Goal: Information Seeking & Learning: Learn about a topic

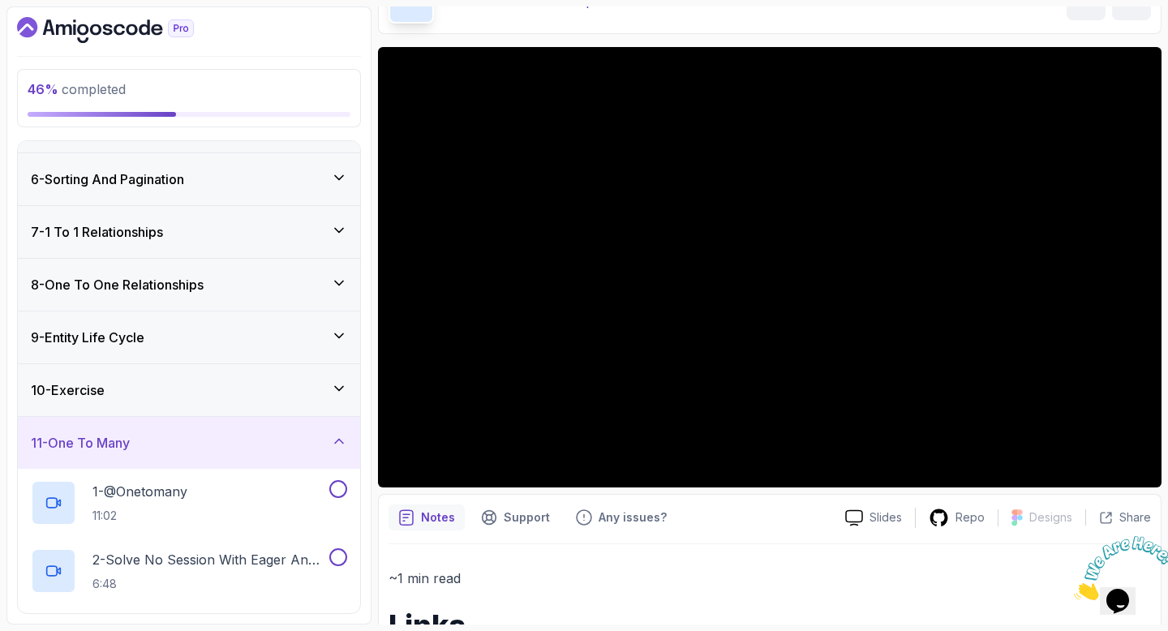
scroll to position [359, 0]
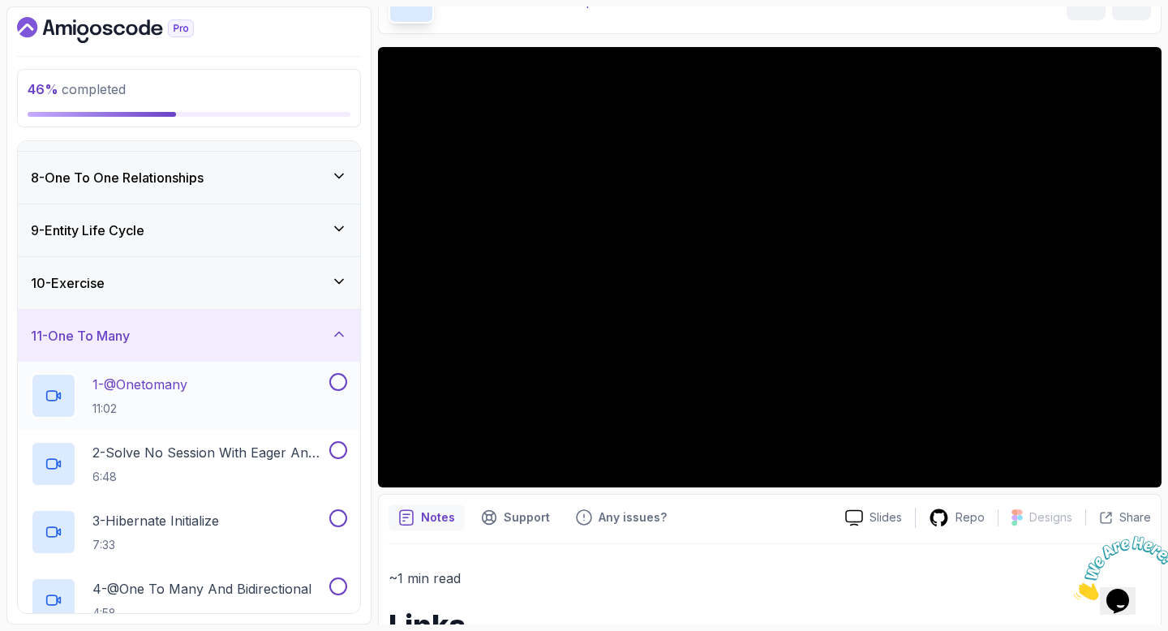
click at [220, 394] on div "1 - @Onetomany 11:02" at bounding box center [178, 395] width 295 height 45
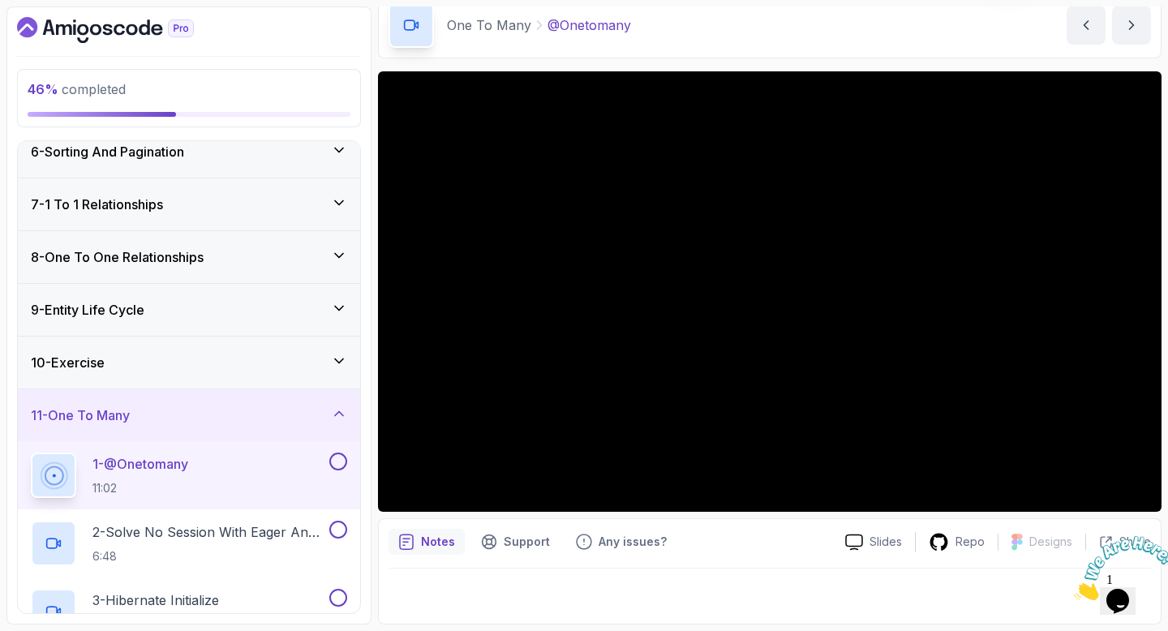
scroll to position [296, 0]
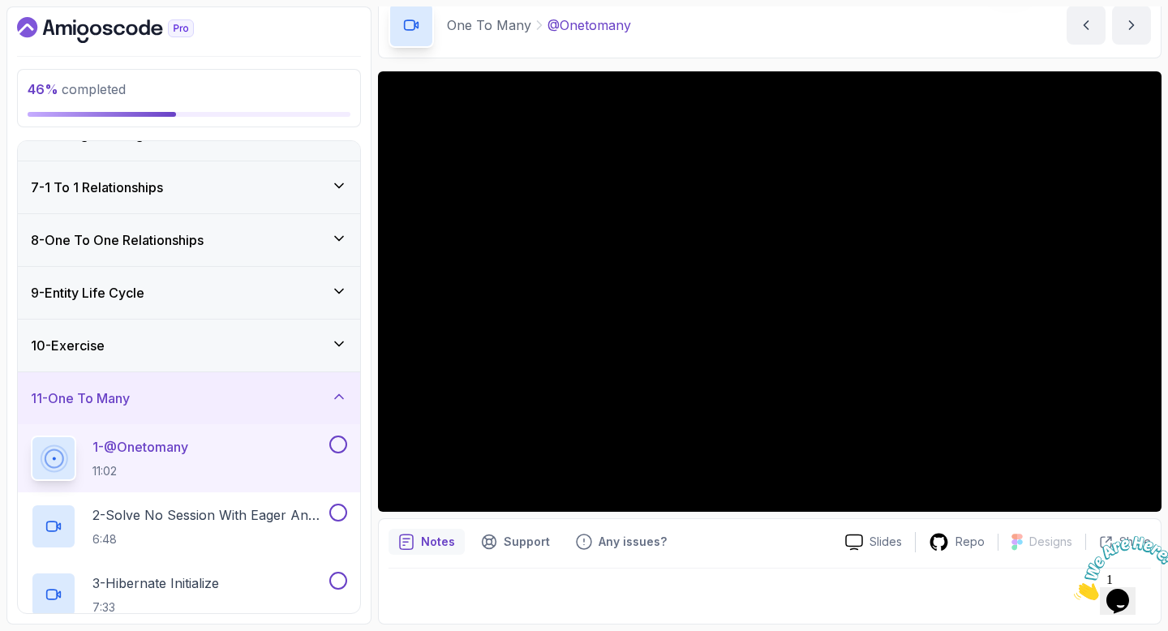
click at [234, 351] on div "10 - Exercise" at bounding box center [189, 345] width 316 height 19
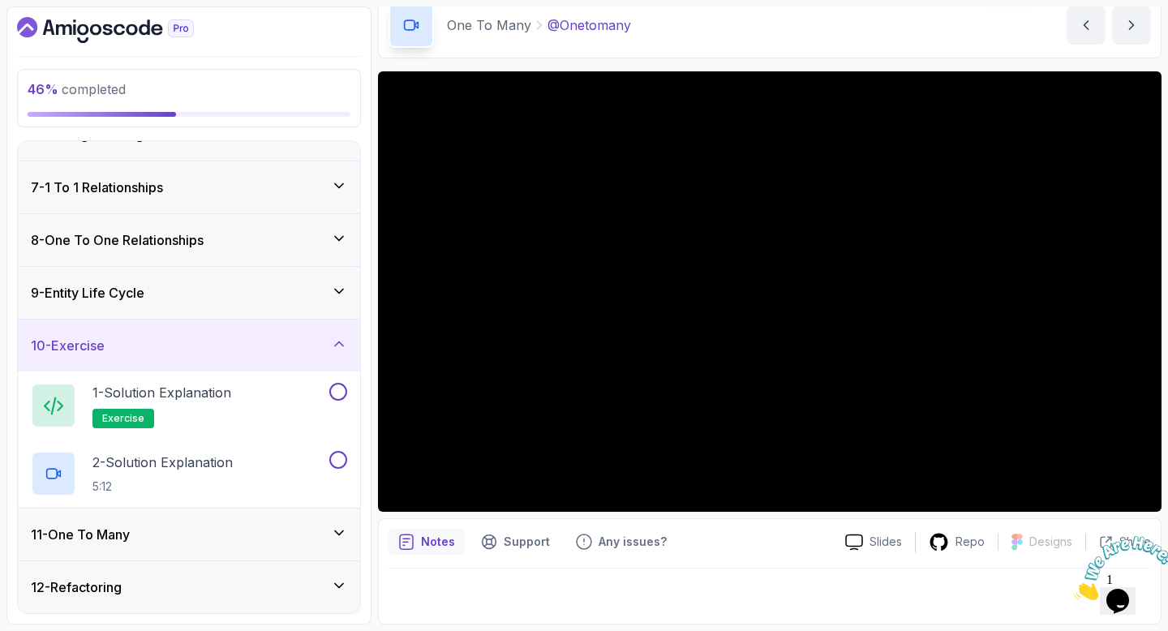
click at [205, 531] on div "11 - One To Many" at bounding box center [189, 534] width 316 height 19
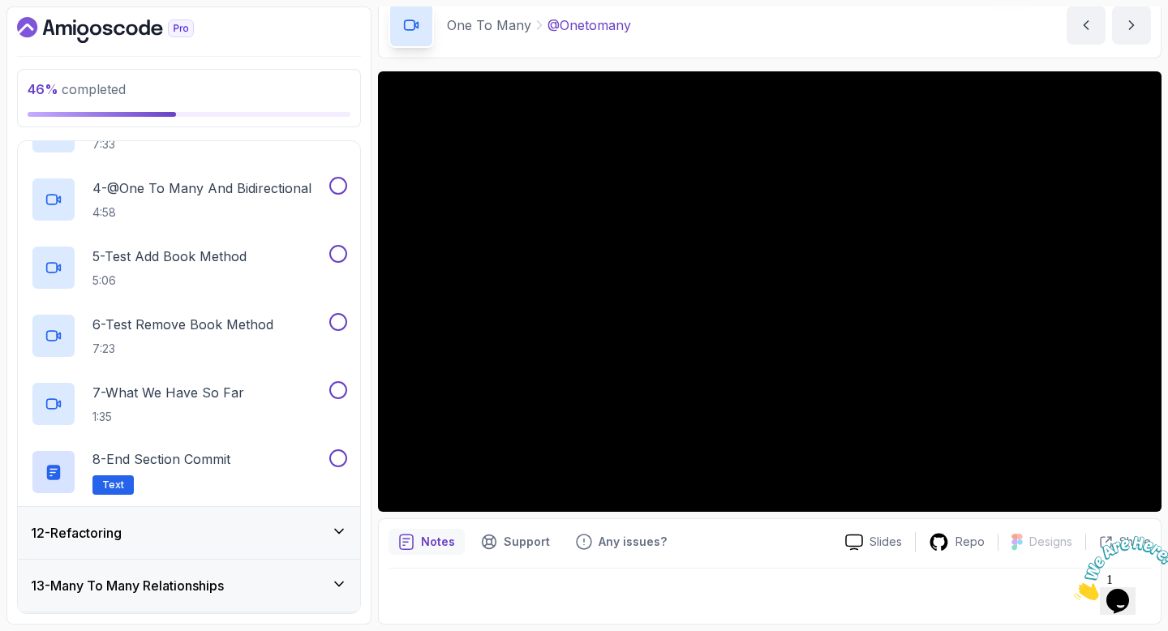
scroll to position [786, 0]
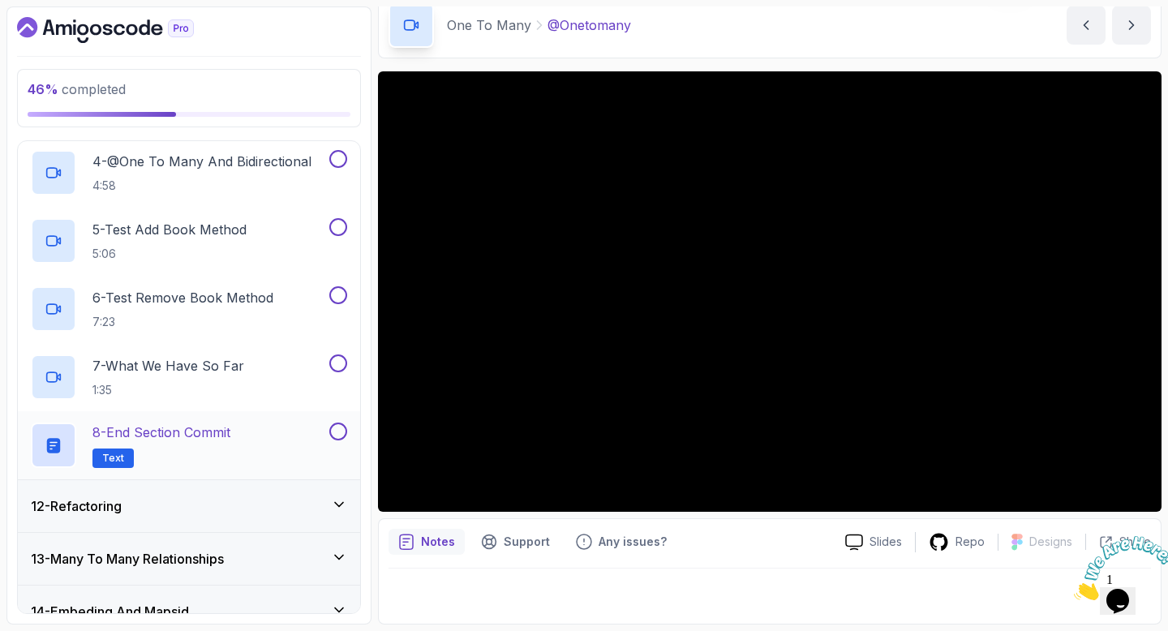
click at [222, 436] on p "8 - End Section Commit" at bounding box center [161, 432] width 138 height 19
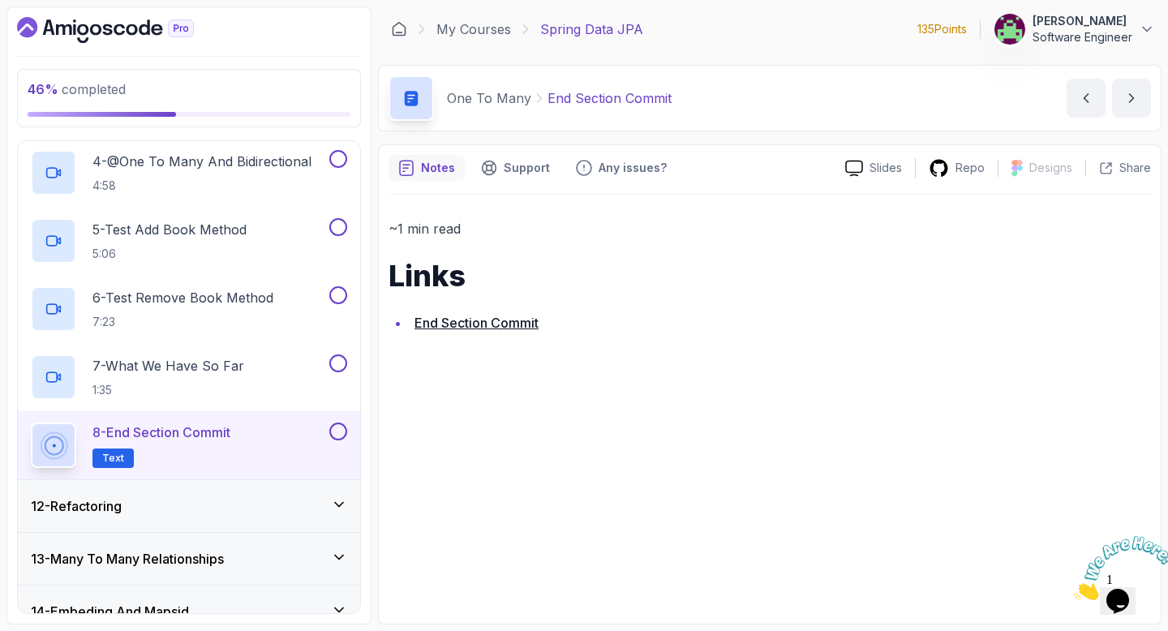
click at [488, 325] on link "End Section Commit" at bounding box center [477, 323] width 124 height 16
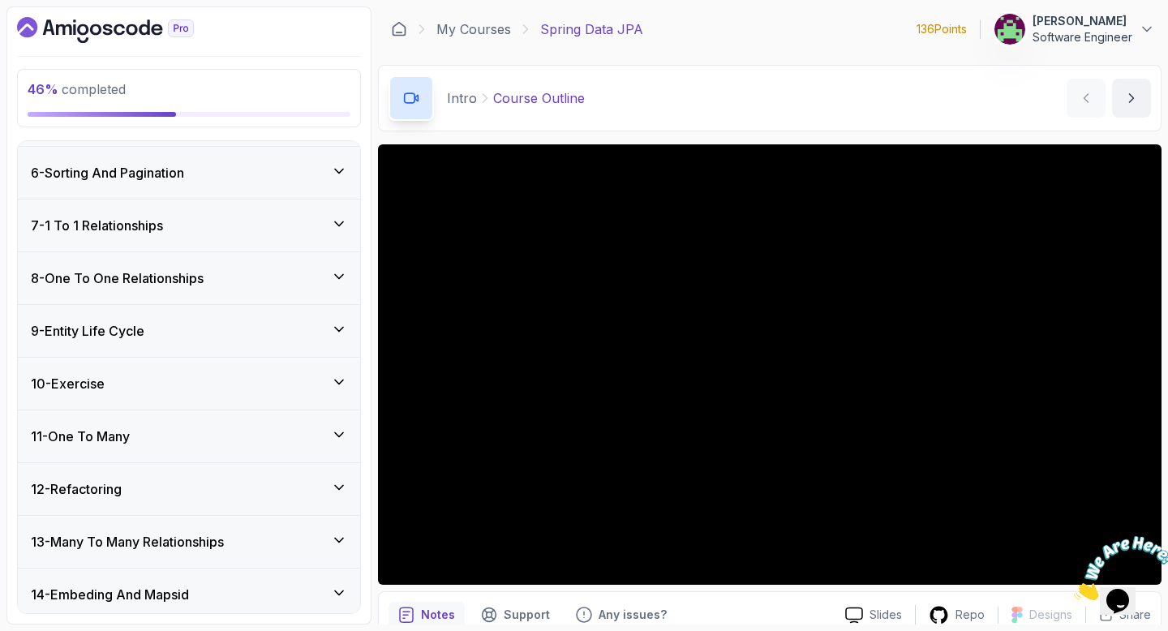
scroll to position [554, 0]
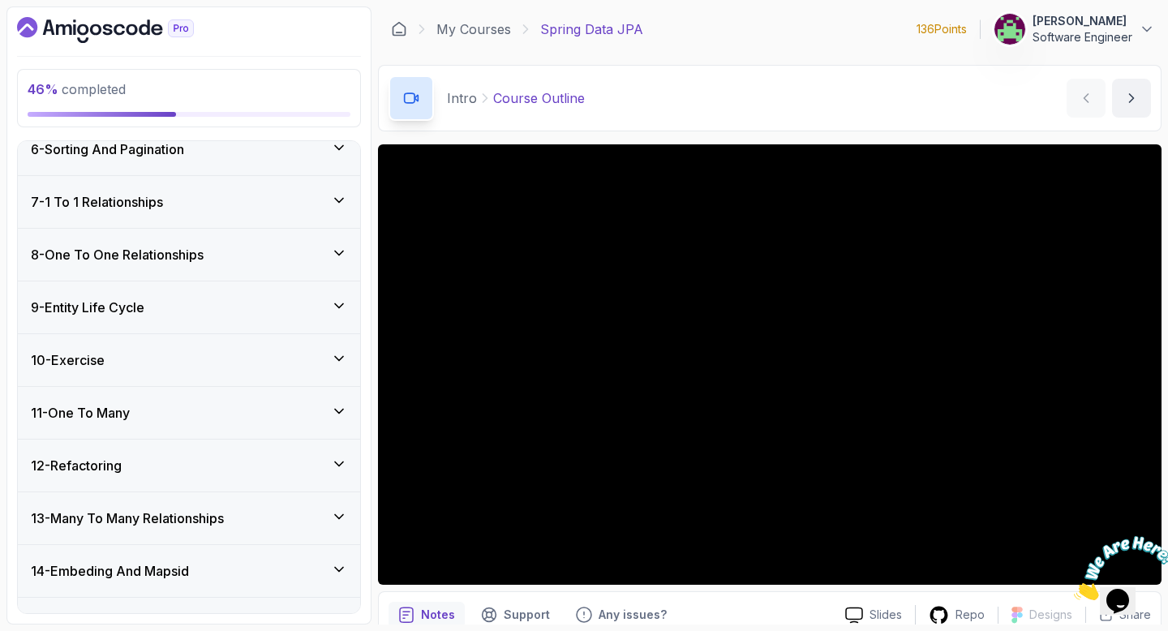
click at [177, 400] on div "11 - One To Many" at bounding box center [189, 413] width 342 height 52
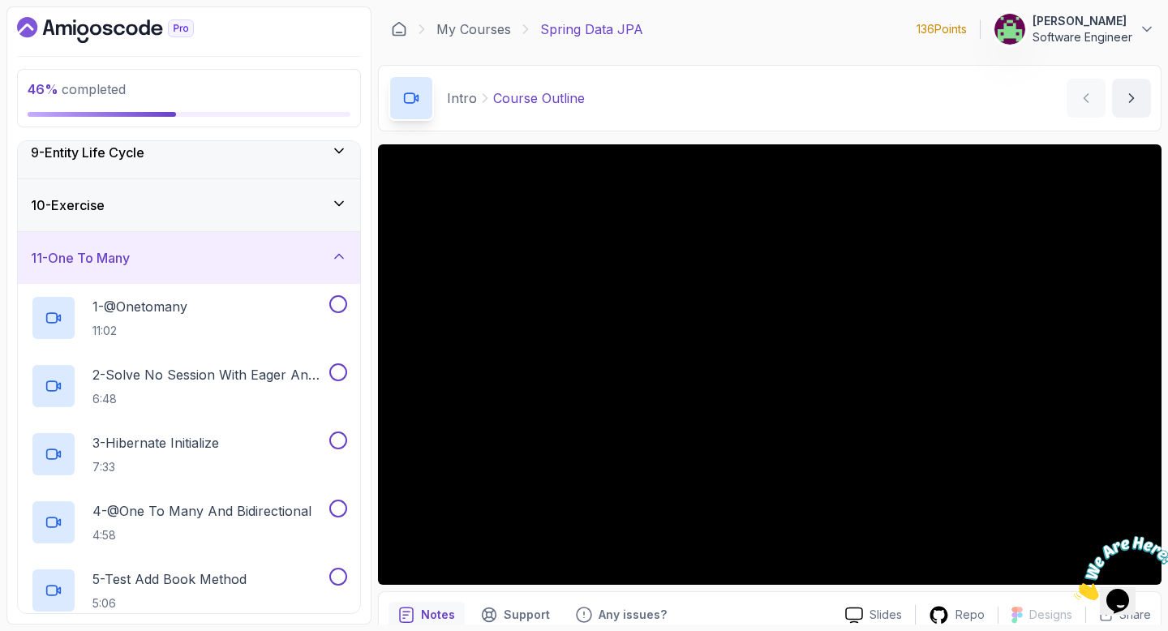
scroll to position [437, 0]
click at [257, 299] on div "1 - @Onetomany 11:02" at bounding box center [178, 317] width 295 height 45
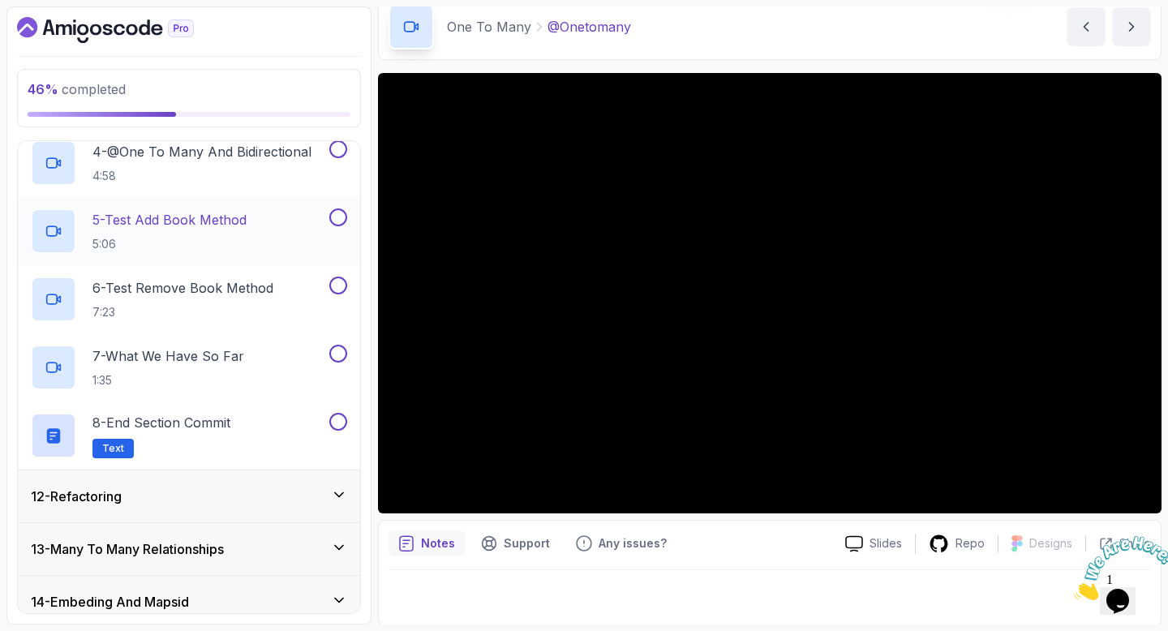
scroll to position [803, 0]
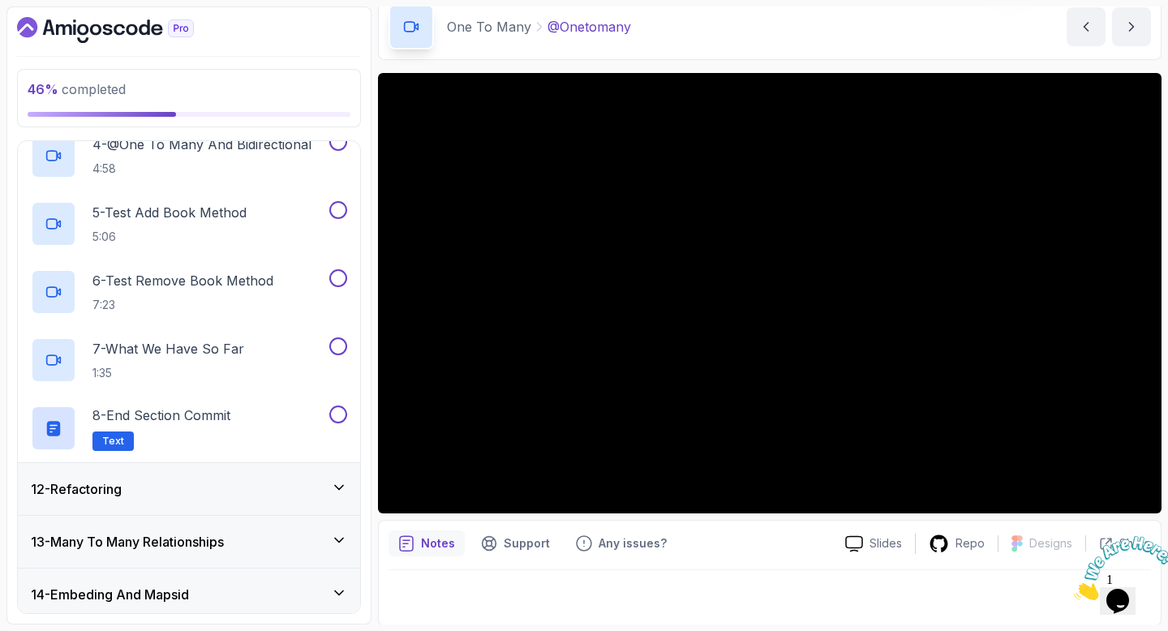
click at [258, 479] on div "12 - Refactoring" at bounding box center [189, 488] width 316 height 19
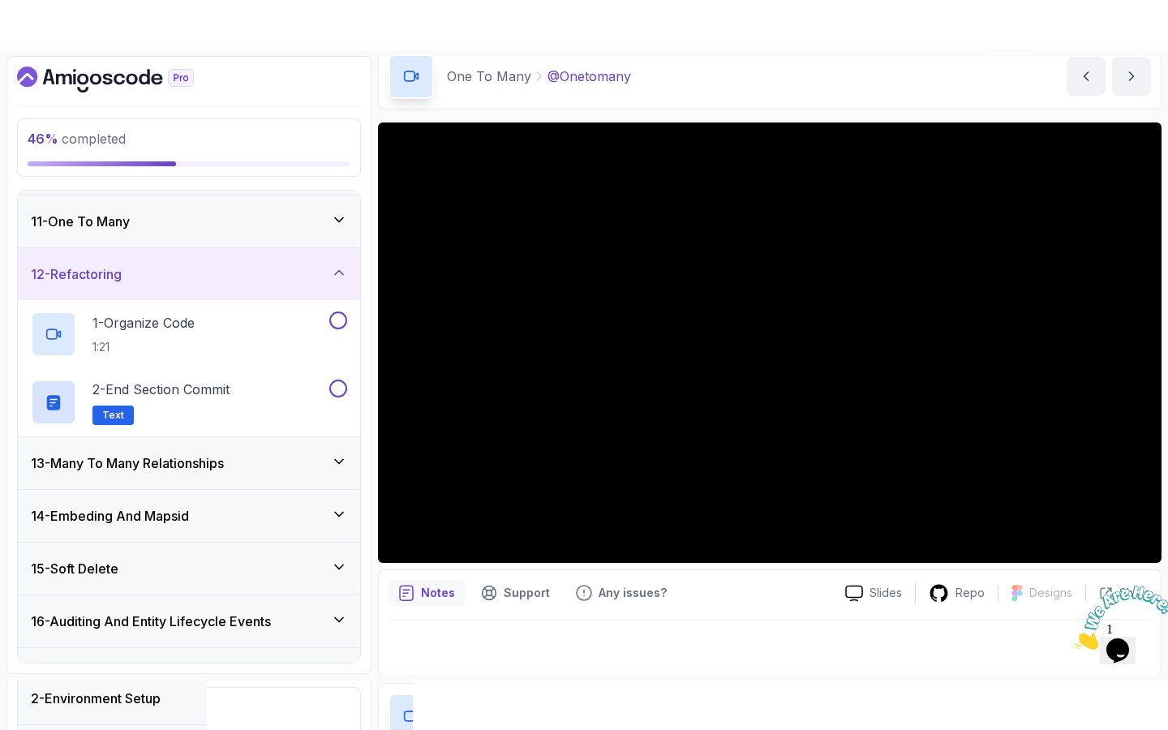
scroll to position [521, 0]
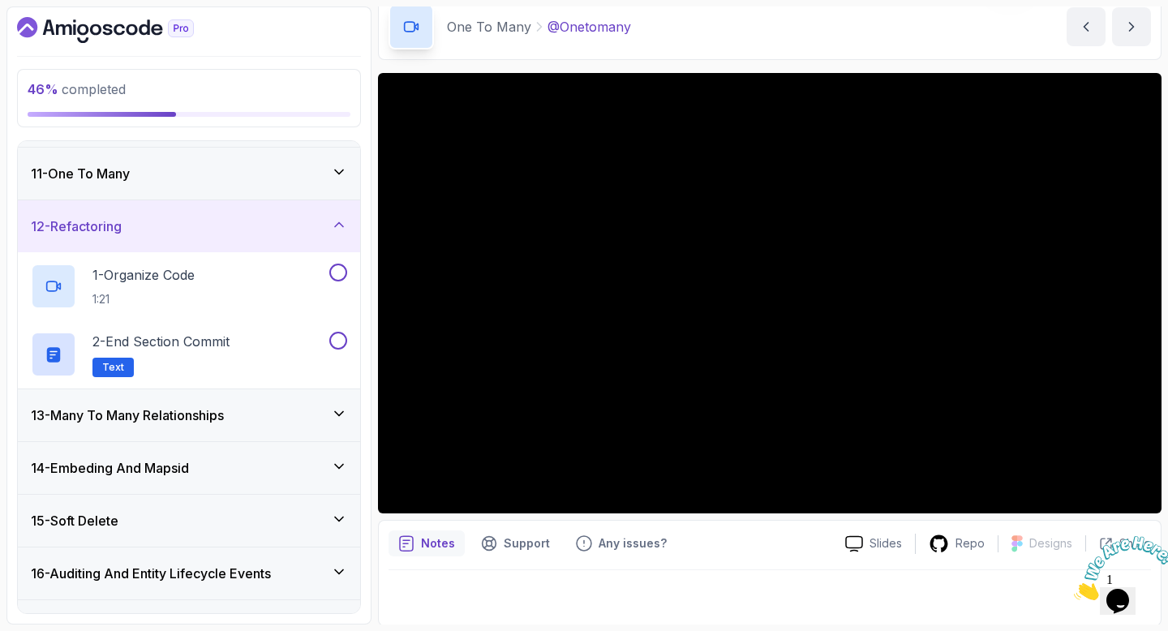
click at [313, 233] on div "12 - Refactoring" at bounding box center [189, 226] width 316 height 19
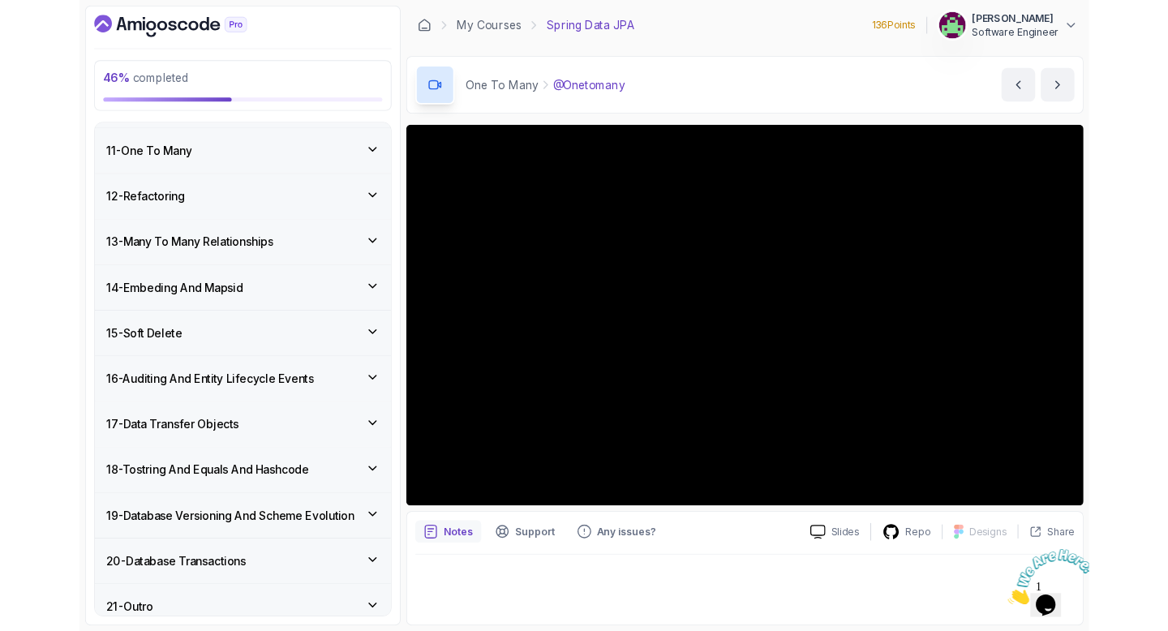
scroll to position [0, 0]
